Goal: Check status

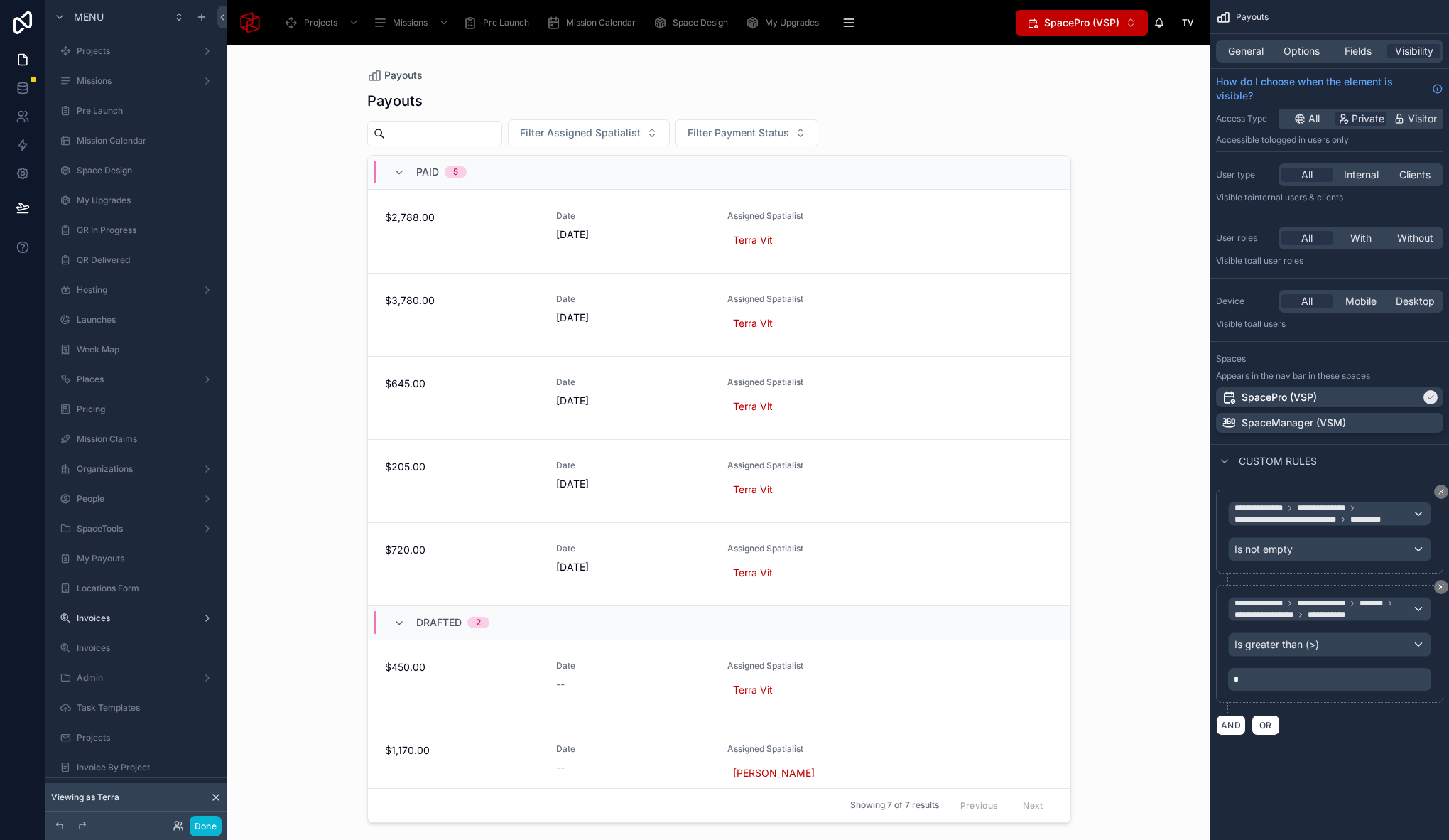
scroll to position [1086, 0]
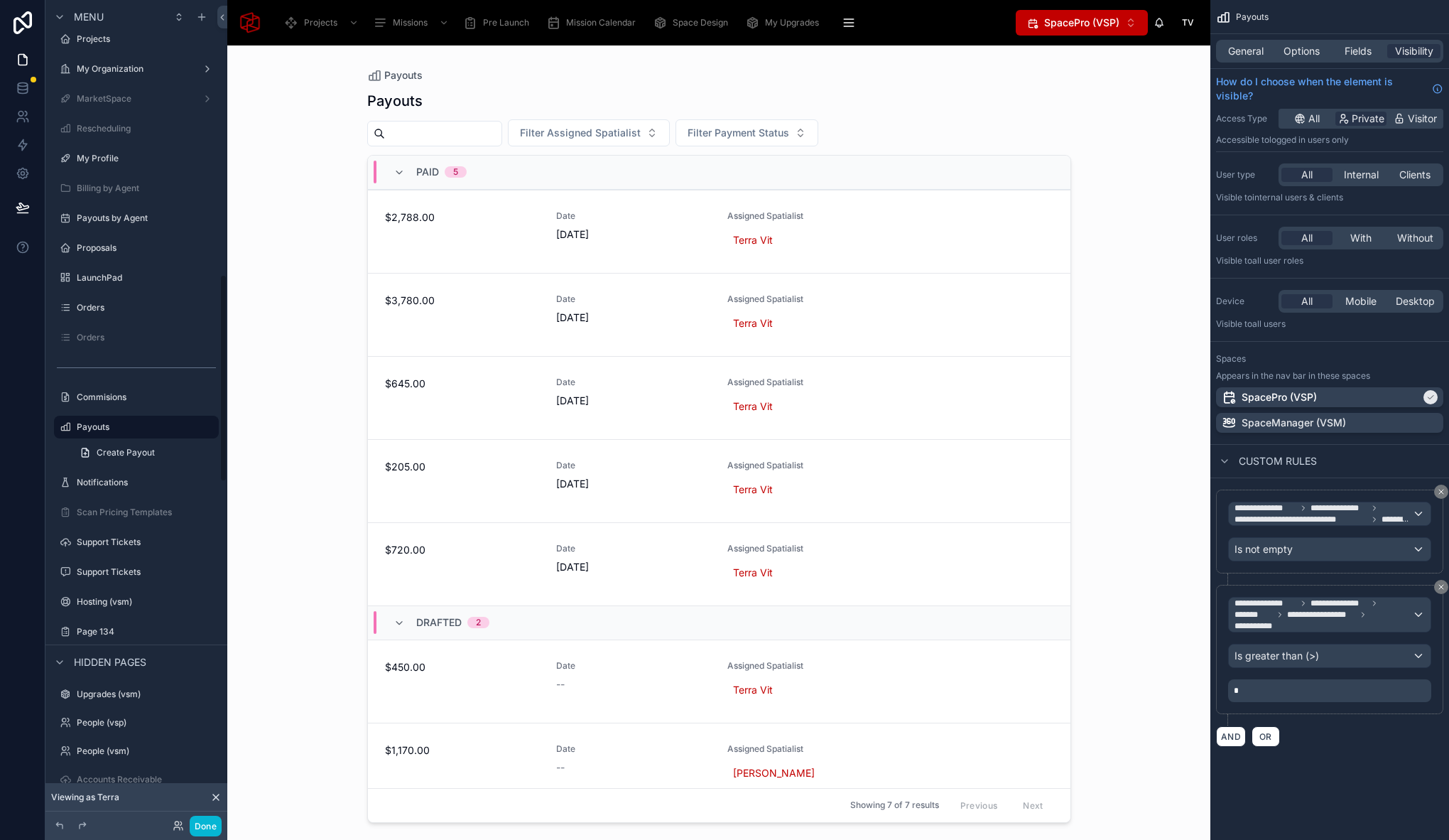
click at [305, 209] on div "Payouts Payouts Filter Assigned Spatialist Filter Payment Status Paid 5 $2,788.…" at bounding box center [719, 443] width 984 height 794
click at [328, 445] on div "Payouts Payouts Filter Assigned Spatialist Filter Payment Status Paid 5 $2,788.…" at bounding box center [719, 443] width 984 height 794
click at [206, 823] on button "Done" at bounding box center [205, 825] width 32 height 20
